Goal: Check status: Check status

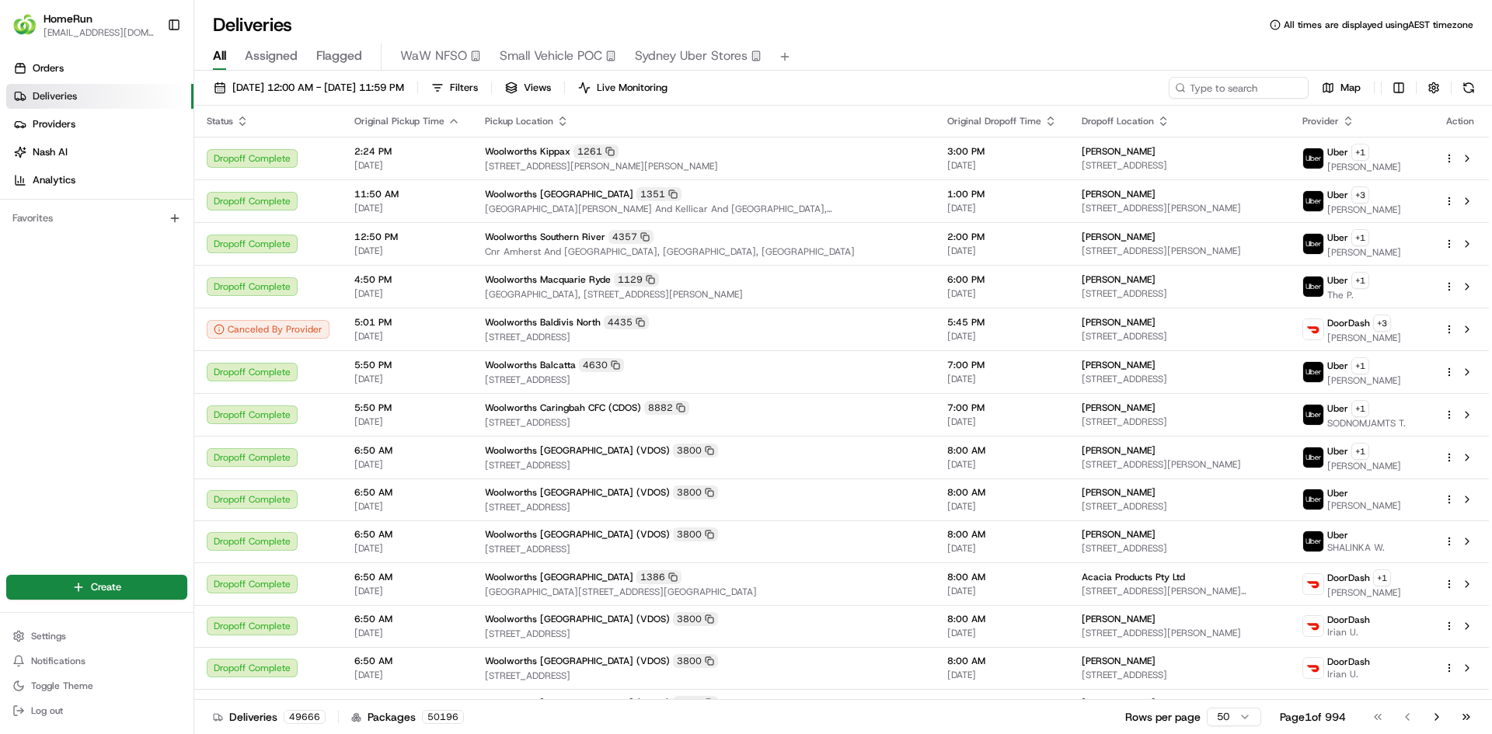
click at [1244, 78] on div "[DATE] 12:00 AM - [DATE] 11:59 PM Filters Views Live Monitoring Map Status Orig…" at bounding box center [842, 404] width 1297 height 667
click at [1226, 92] on input at bounding box center [1215, 88] width 186 height 22
paste input "265300512"
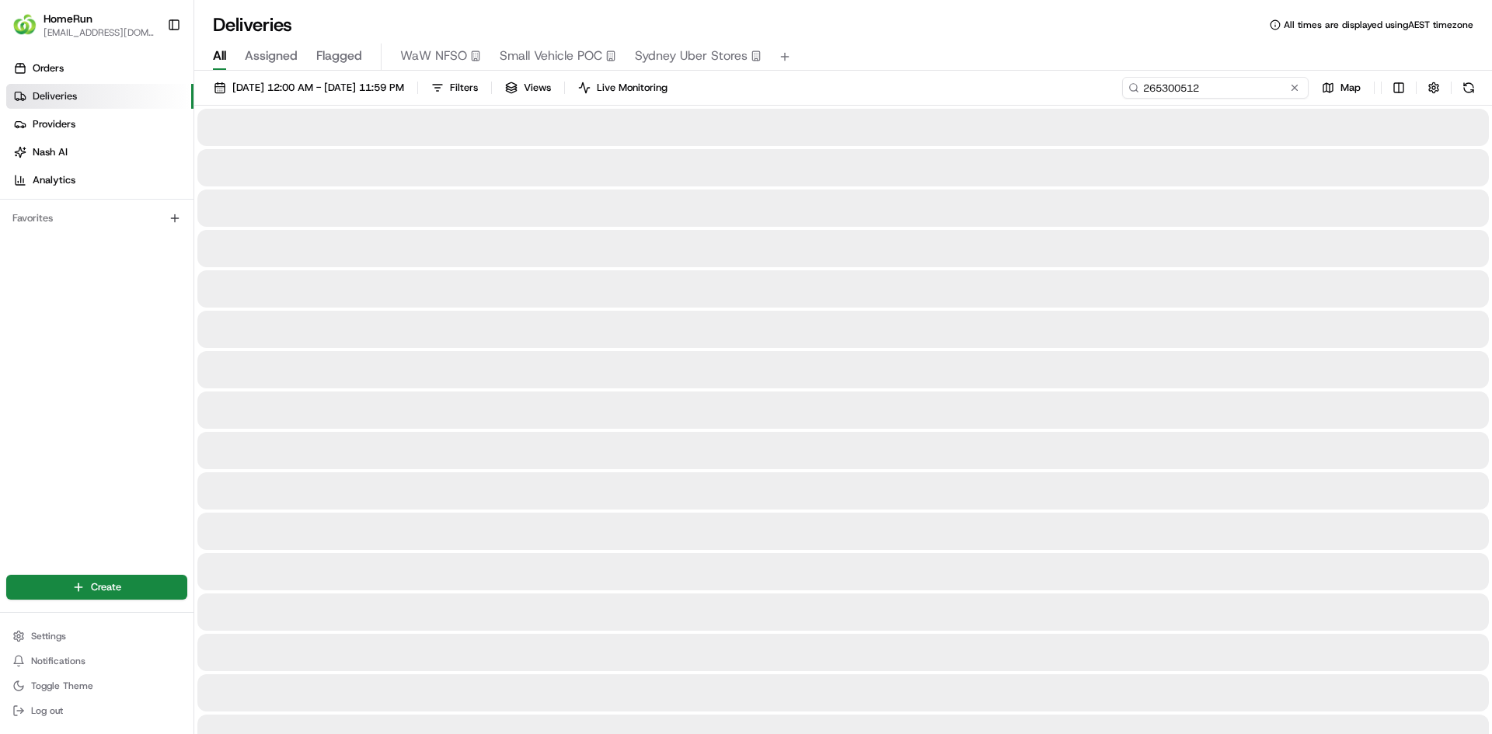
type input "265300512"
click at [1219, 39] on div "All Assigned Flagged WaW NFSO Small Vehicle POC [GEOGRAPHIC_DATA] Uber Stores" at bounding box center [842, 53] width 1297 height 33
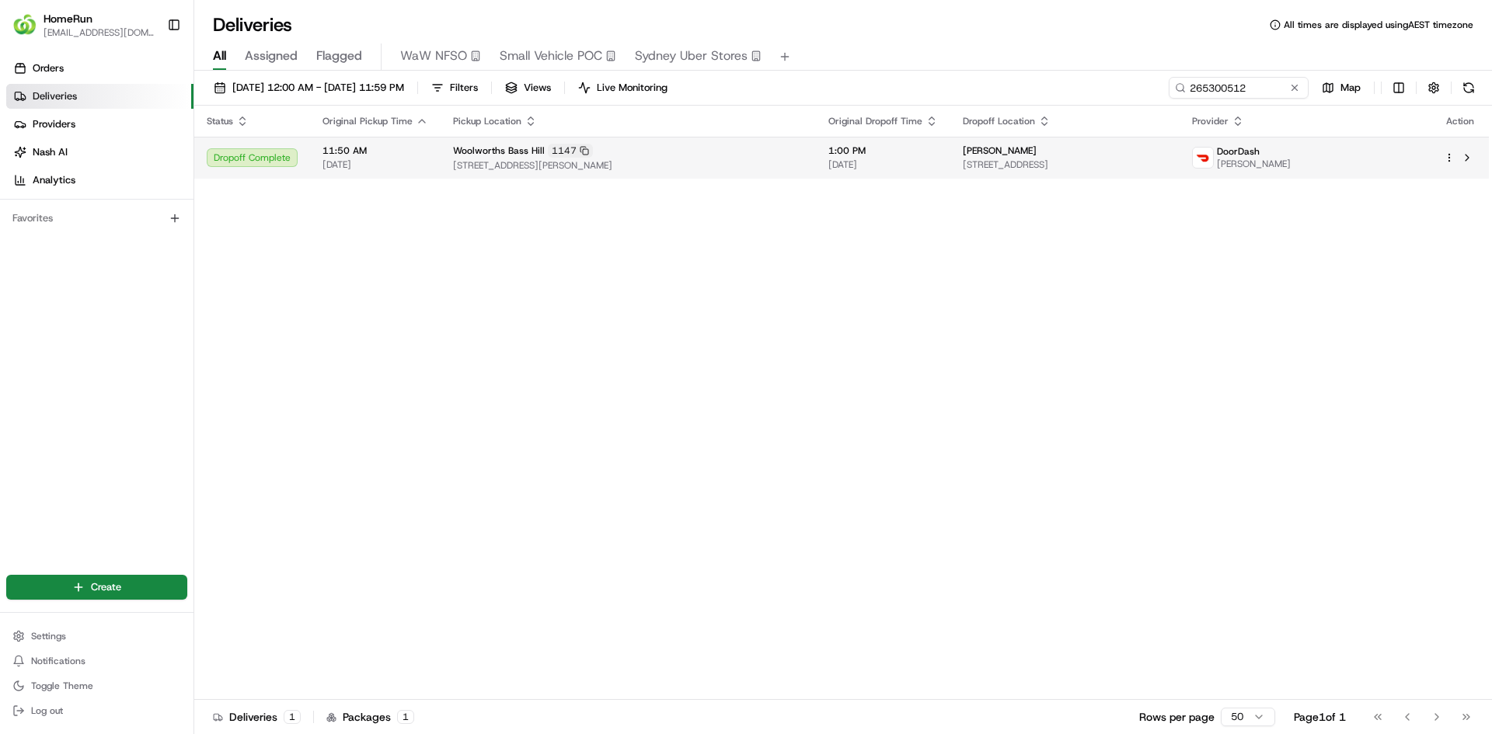
click at [1167, 162] on span "[STREET_ADDRESS]" at bounding box center [1065, 164] width 204 height 12
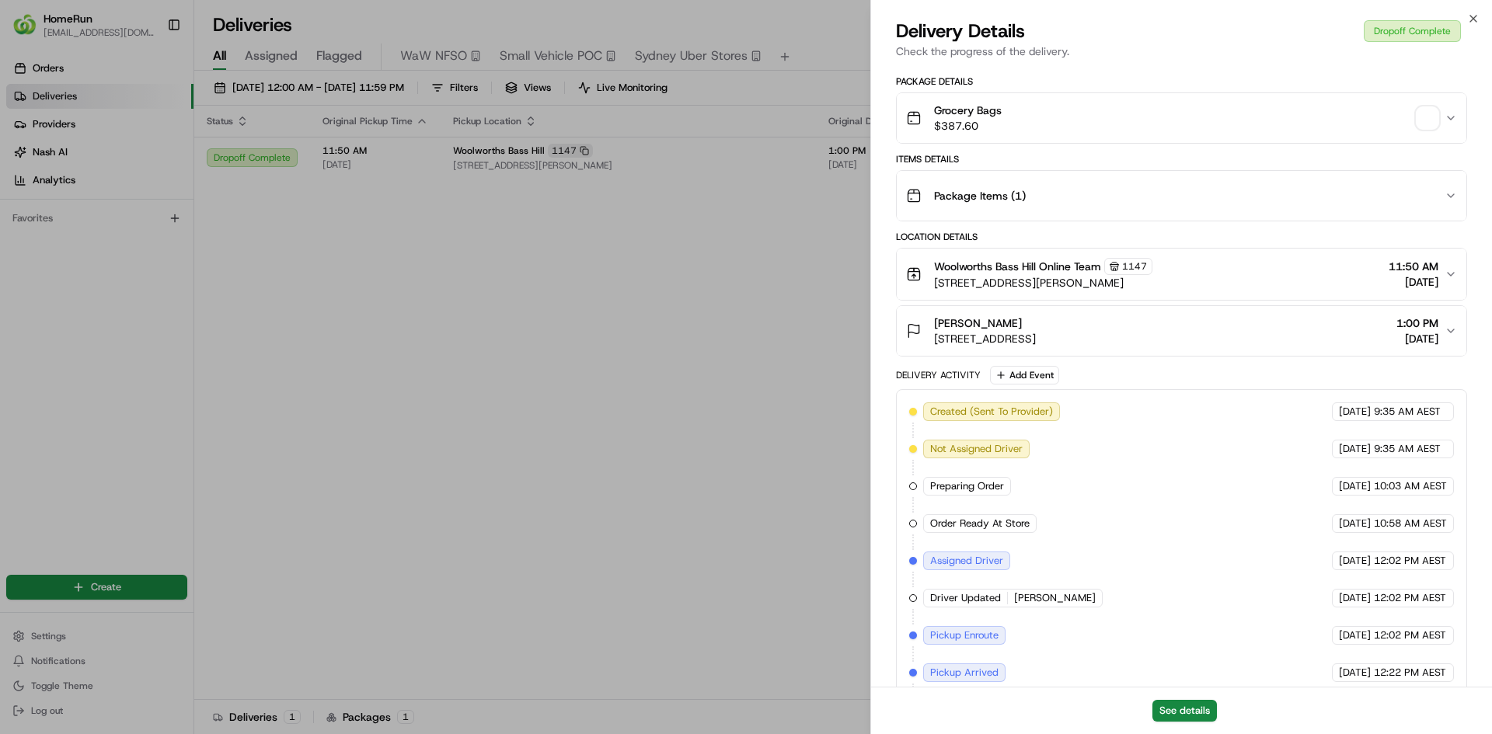
scroll to position [463, 0]
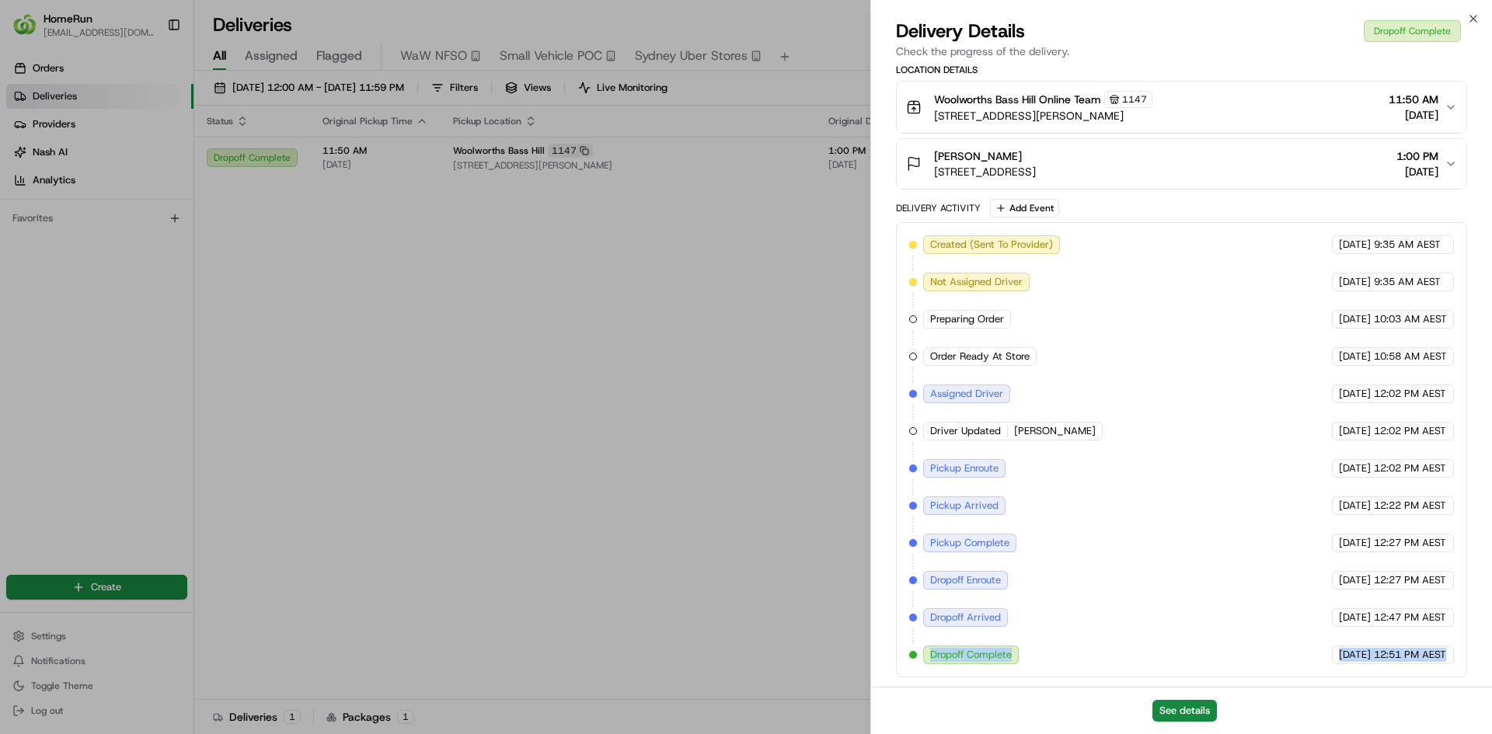
drag, startPoint x: 925, startPoint y: 653, endPoint x: 1447, endPoint y: 643, distance: 523.0
click at [1447, 643] on div "Created (Sent To Provider) DoorDash [DATE] 9:35 AM AEST Not Assigned Driver Doo…" at bounding box center [1181, 449] width 545 height 429
copy div "Dropoff Complete DoorDash [DATE] 12:51 PM AEST"
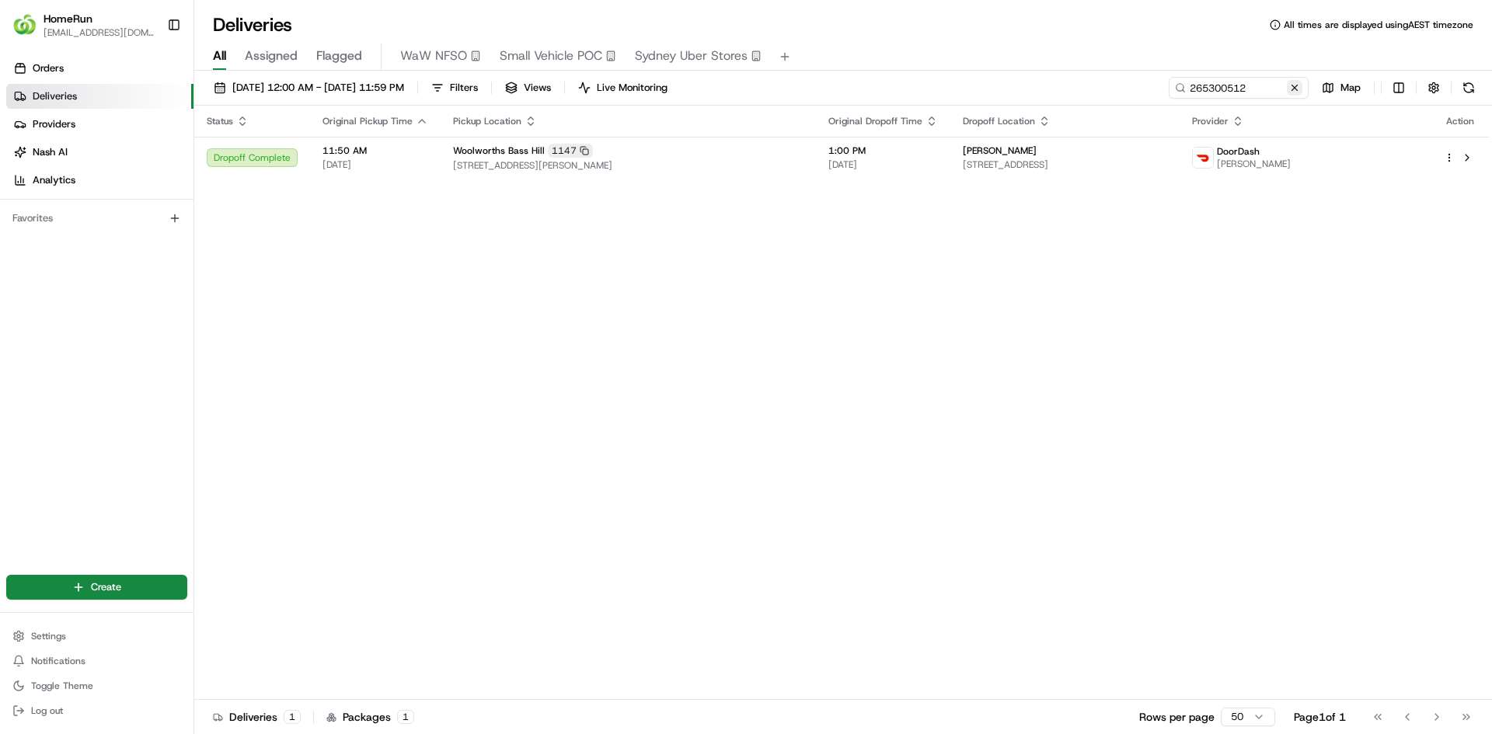
click at [1296, 89] on button at bounding box center [1295, 88] width 16 height 16
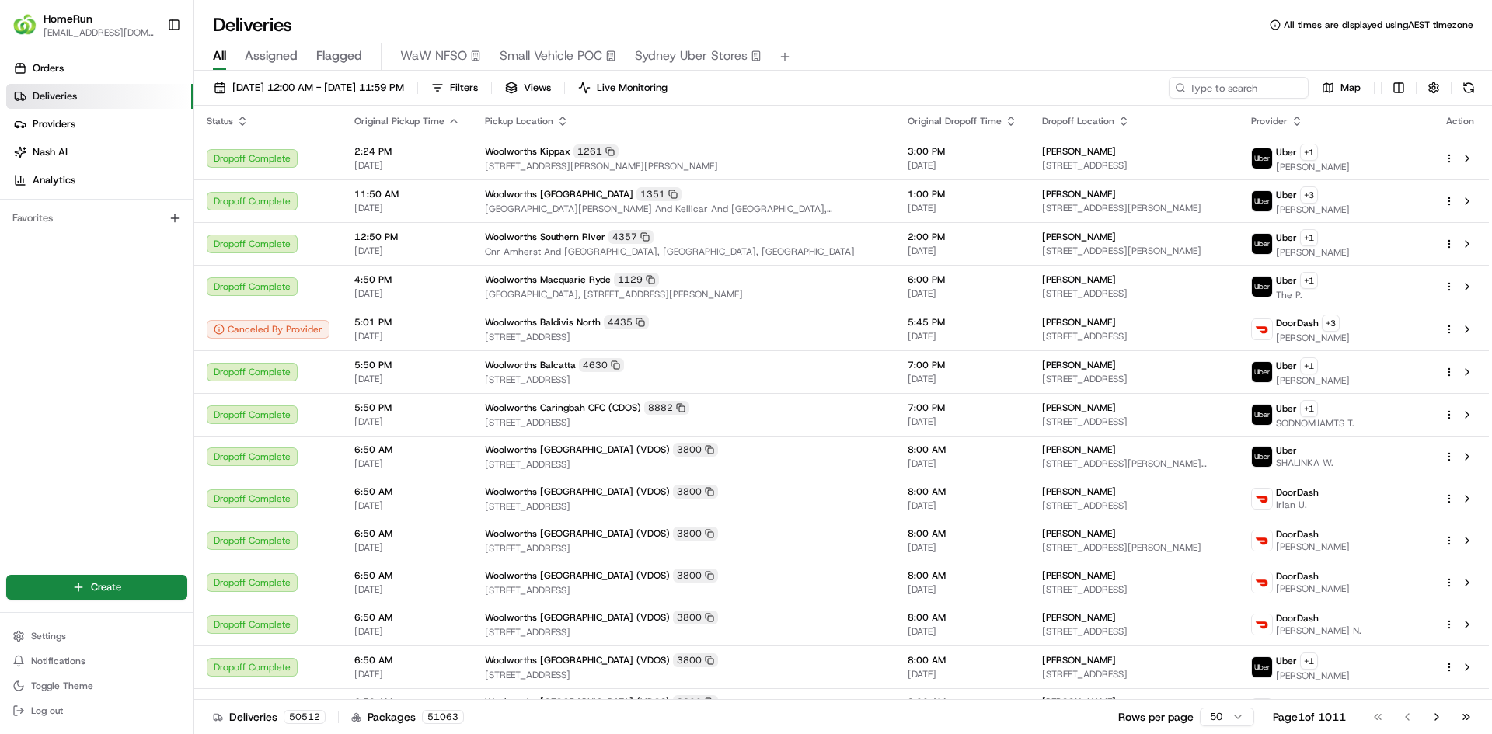
click at [1205, 73] on div "[DATE] 12:00 AM - [DATE] 11:59 PM Filters Views Live Monitoring Map Status Orig…" at bounding box center [842, 404] width 1297 height 667
click at [1218, 90] on input at bounding box center [1215, 88] width 186 height 22
paste input "265093643"
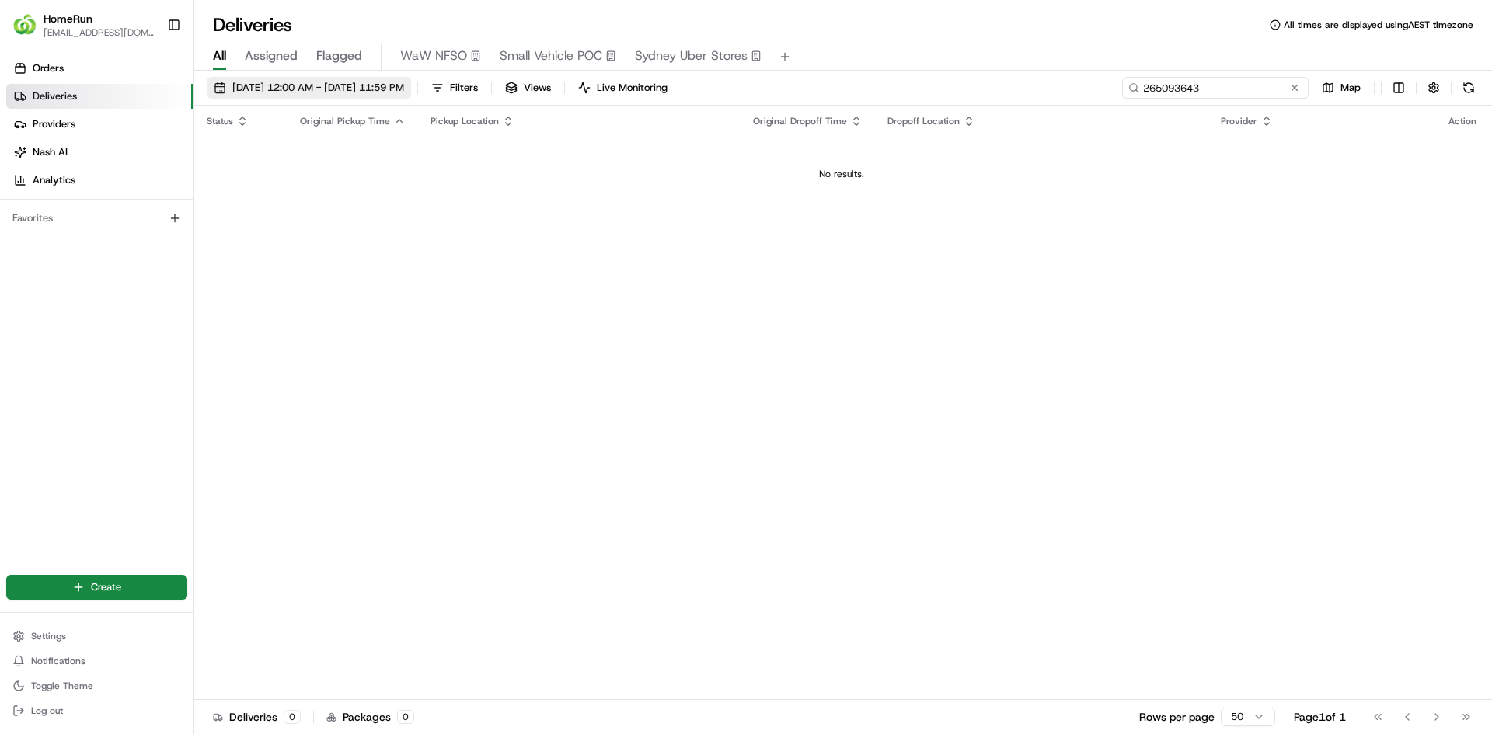
type input "265093643"
click at [404, 90] on span "[DATE] 12:00 AM - [DATE] 11:59 PM" at bounding box center [318, 88] width 172 height 14
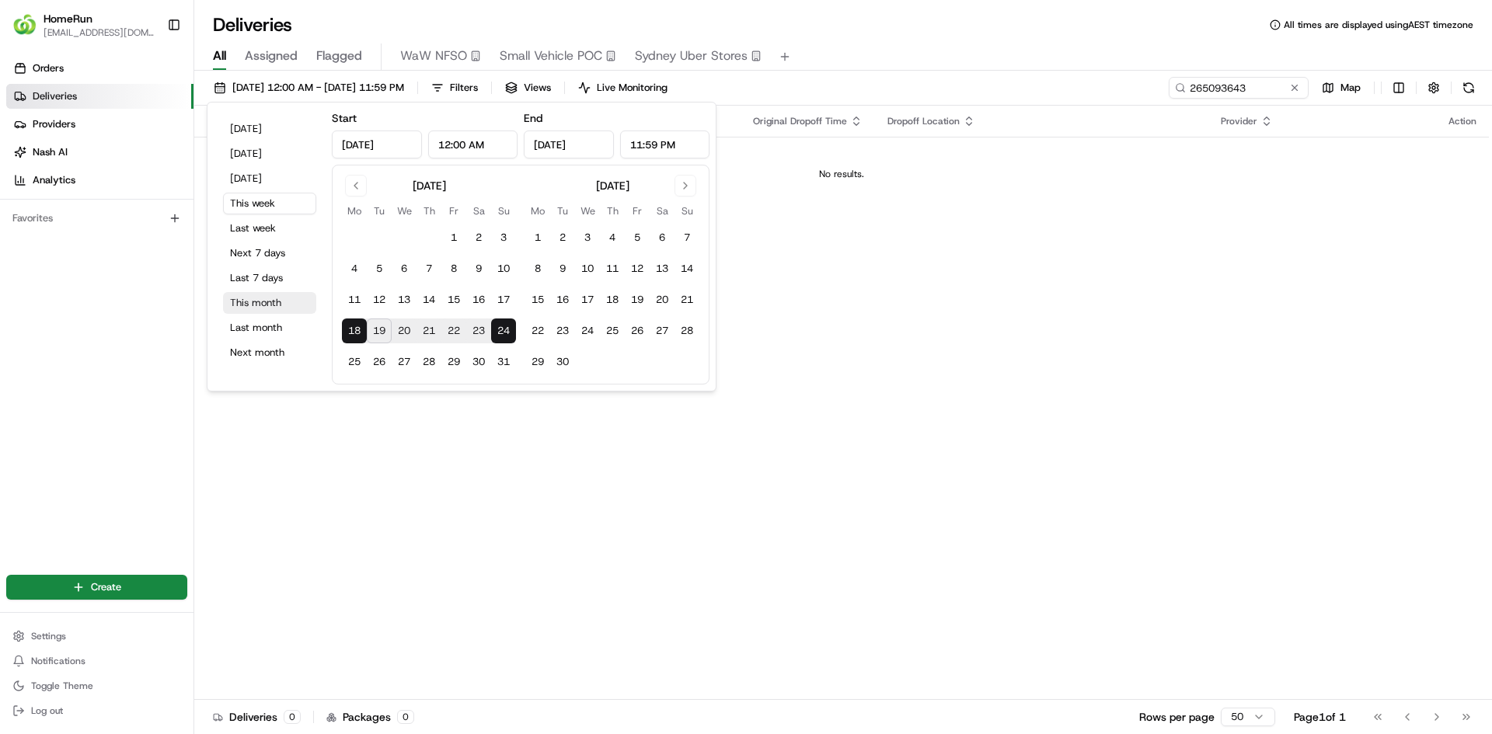
click at [280, 302] on button "This month" at bounding box center [269, 303] width 93 height 22
type input "[DATE]"
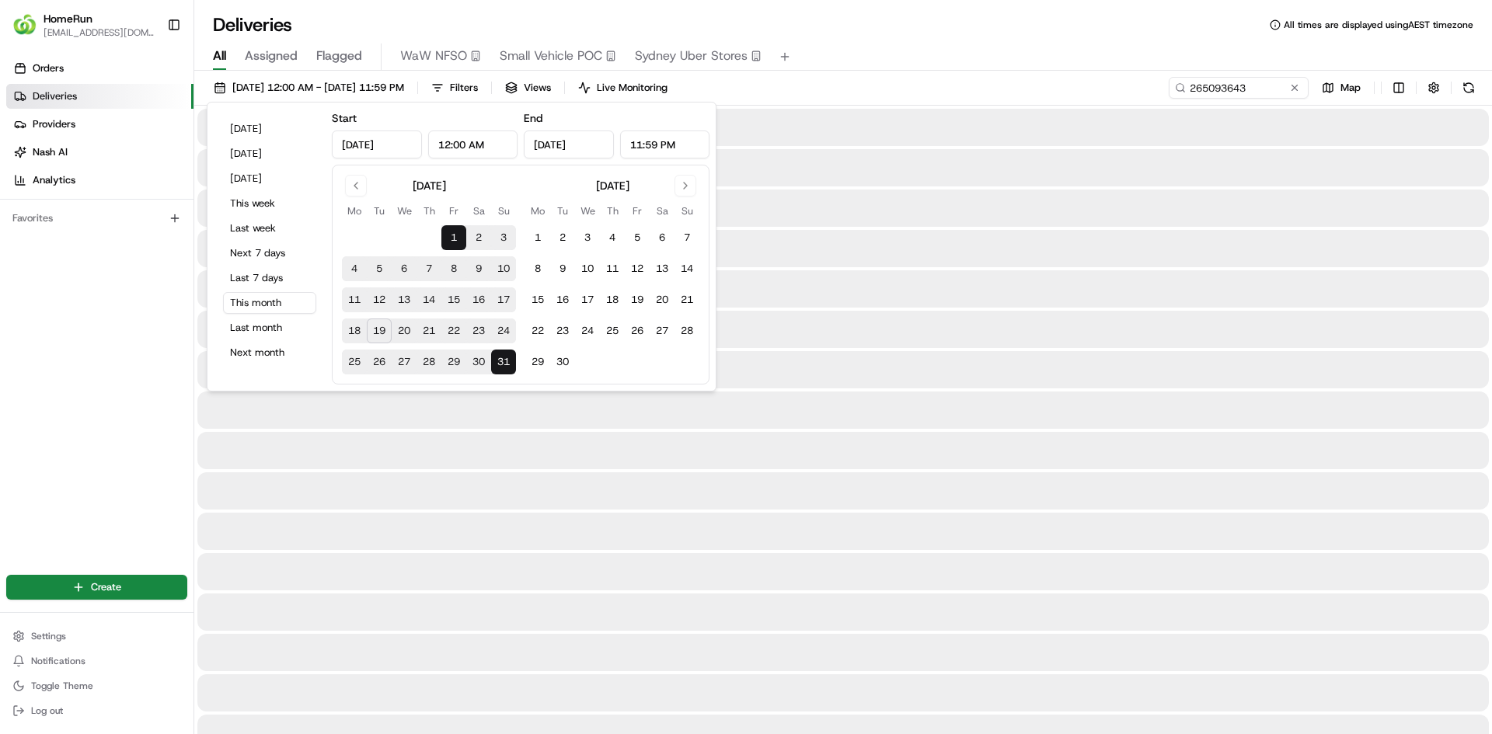
click at [1036, 36] on div "Deliveries All times are displayed using AEST timezone" at bounding box center [842, 24] width 1297 height 25
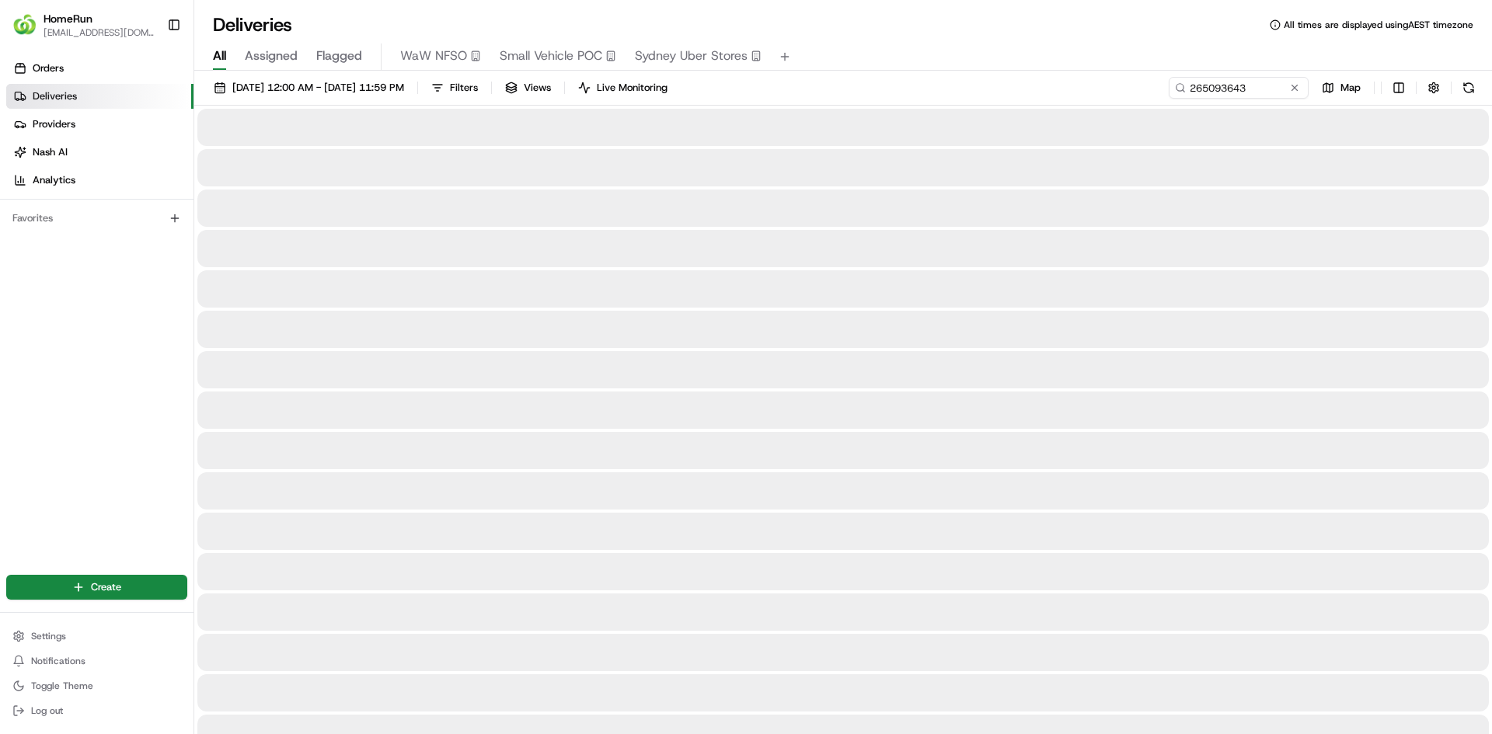
click at [971, 64] on div "All Assigned Flagged WaW NFSO Small Vehicle POC [GEOGRAPHIC_DATA] Uber Stores" at bounding box center [842, 57] width 1297 height 27
click at [1251, 92] on input "265093643" at bounding box center [1215, 88] width 186 height 22
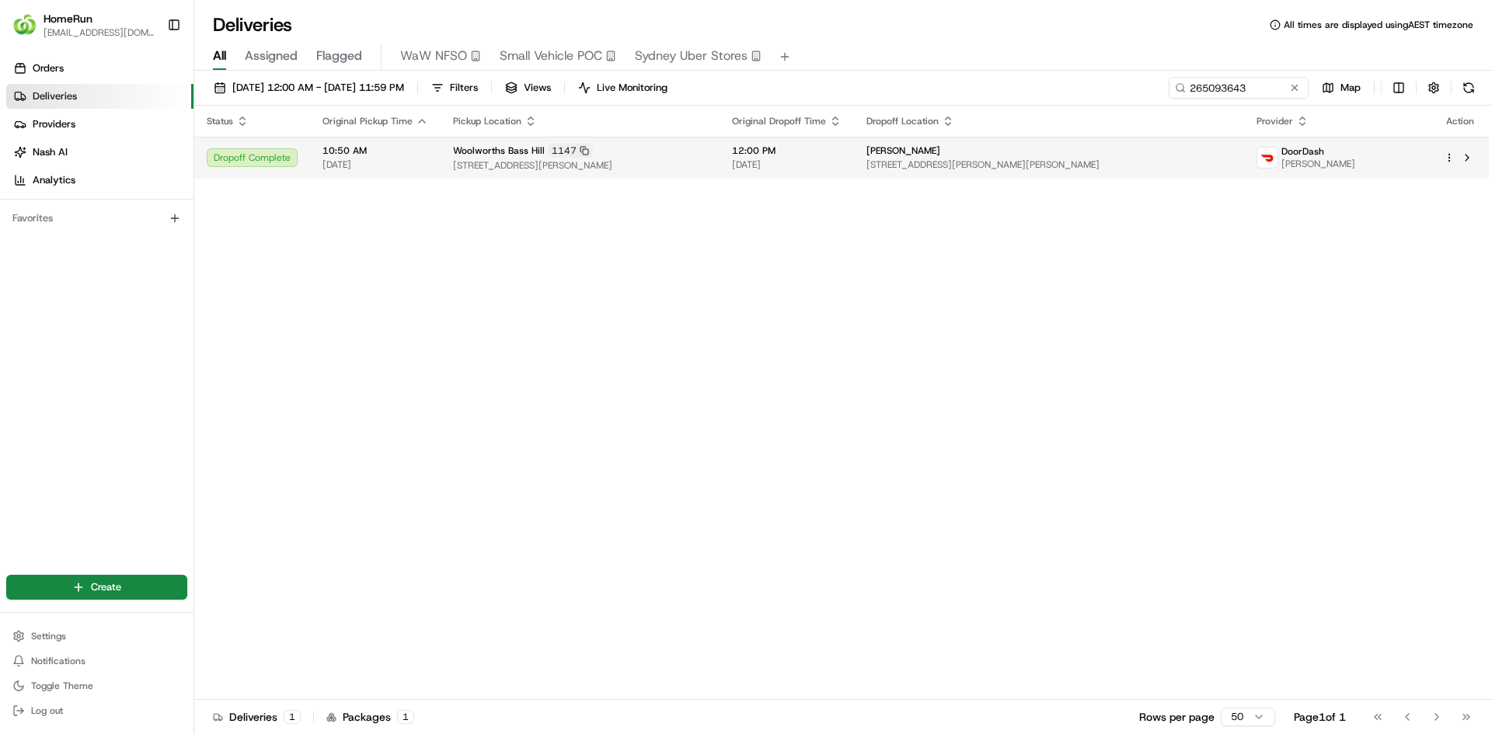
click at [1232, 152] on div "[PERSON_NAME]" at bounding box center [1049, 151] width 366 height 12
